Goal: Task Accomplishment & Management: Manage account settings

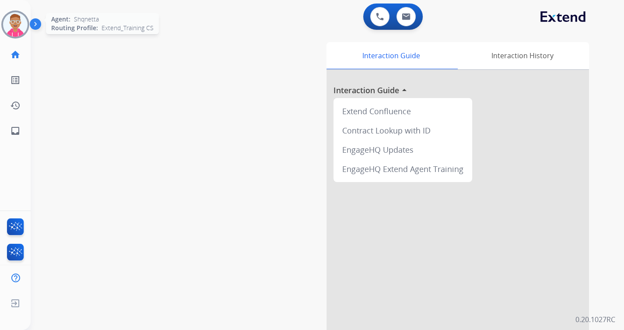
click at [13, 28] on img at bounding box center [15, 24] width 25 height 25
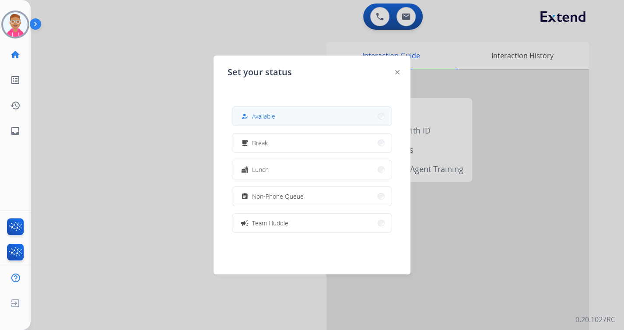
click at [266, 112] on span "Available" at bounding box center [263, 116] width 23 height 9
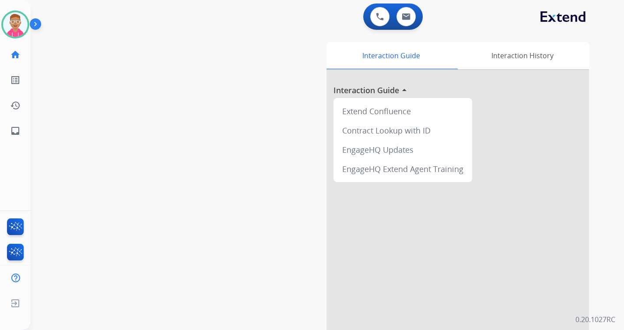
click at [122, 71] on div "swap_horiz Break voice bridge close_fullscreen Connect 3-Way Call merge_type Se…" at bounding box center [317, 214] width 572 height 365
click at [10, 25] on img at bounding box center [15, 24] width 25 height 25
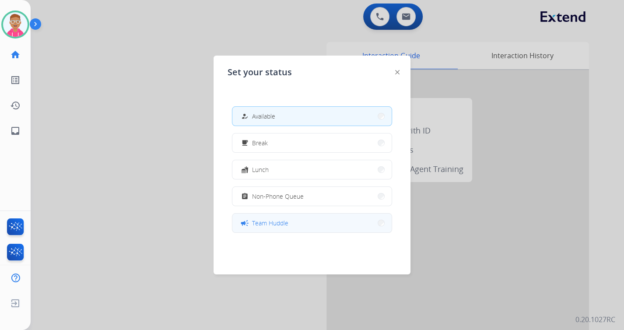
click at [286, 223] on span "Team Huddle" at bounding box center [270, 222] width 36 height 9
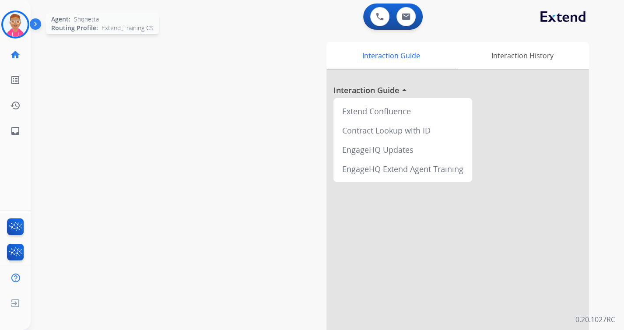
click at [17, 27] on img at bounding box center [15, 24] width 25 height 25
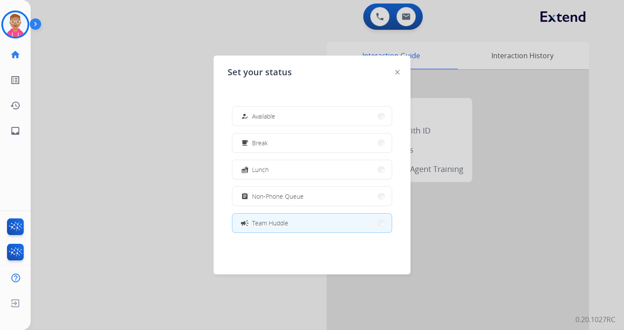
click at [316, 105] on div "how_to_reg Available free_breakfast Break fastfood Lunch assignment Non-Phone Q…" at bounding box center [312, 169] width 169 height 140
click at [314, 114] on button "how_to_reg Available" at bounding box center [311, 116] width 159 height 19
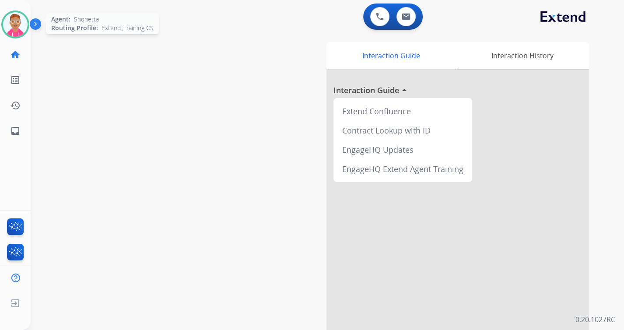
click at [21, 25] on img at bounding box center [15, 24] width 25 height 25
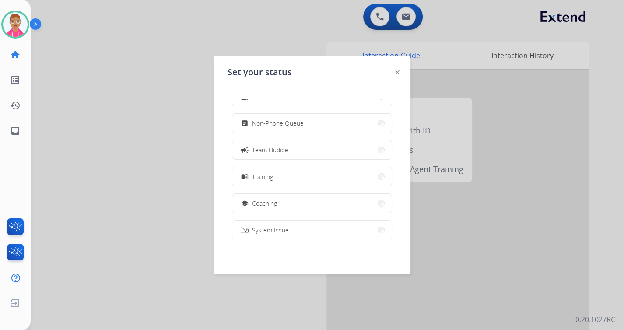
scroll to position [138, 0]
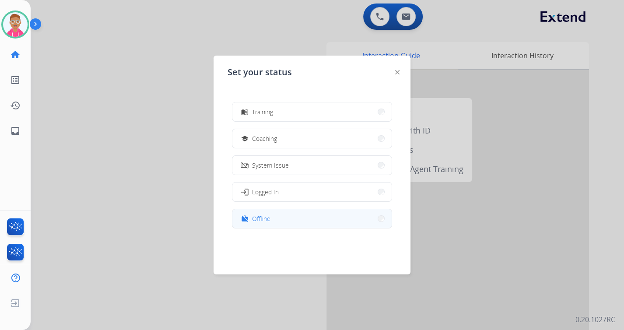
click at [278, 220] on button "work_off Offline" at bounding box center [311, 218] width 159 height 19
